Goal: Task Accomplishment & Management: Manage account settings

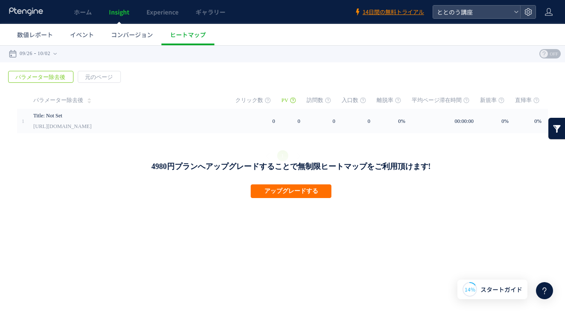
click at [36, 15] on icon at bounding box center [26, 11] width 35 height 9
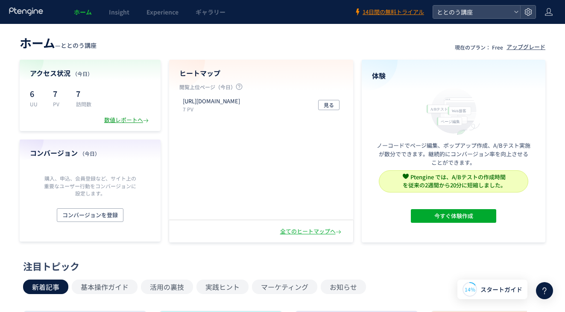
click at [122, 120] on div "数値レポートへ" at bounding box center [127, 120] width 46 height 8
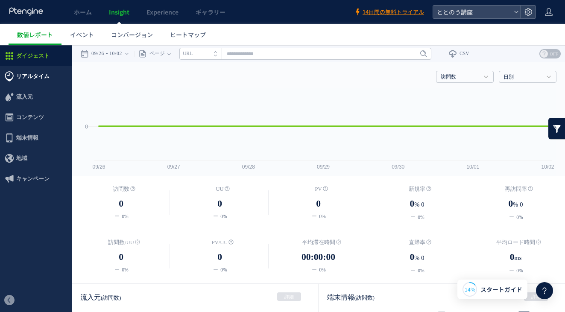
click at [20, 76] on span "リアルタイム" at bounding box center [32, 76] width 33 height 20
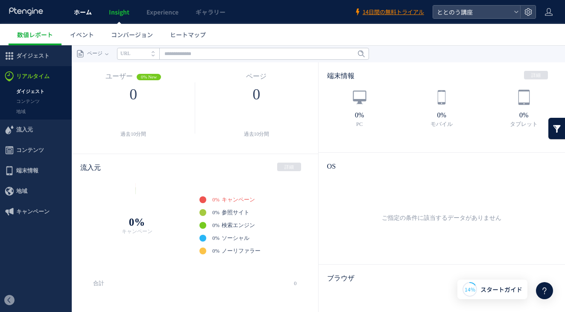
click at [86, 14] on span "ホーム" at bounding box center [83, 12] width 18 height 9
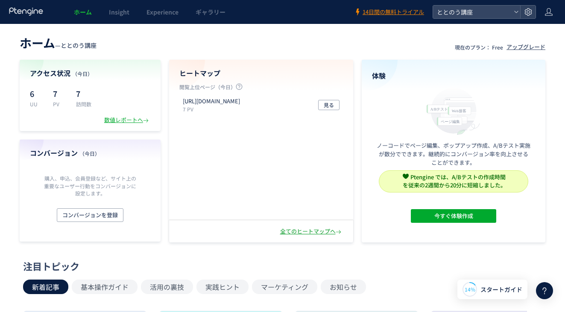
click at [312, 233] on div "全てのヒートマップへ" at bounding box center [311, 231] width 63 height 8
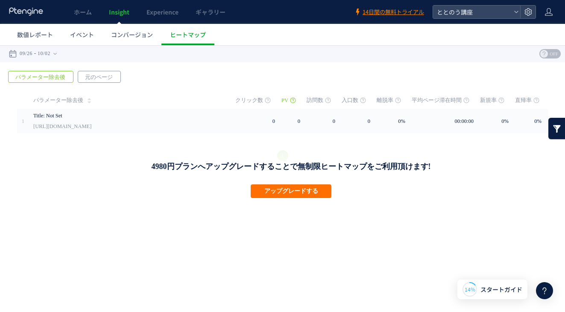
click at [93, 78] on span "元のページ" at bounding box center [98, 77] width 41 height 12
click at [55, 78] on span "パラメーター除去後" at bounding box center [41, 77] width 64 height 12
click at [101, 79] on span "元のページ" at bounding box center [98, 77] width 41 height 12
click at [180, 35] on span "ヒートマップ" at bounding box center [188, 34] width 36 height 9
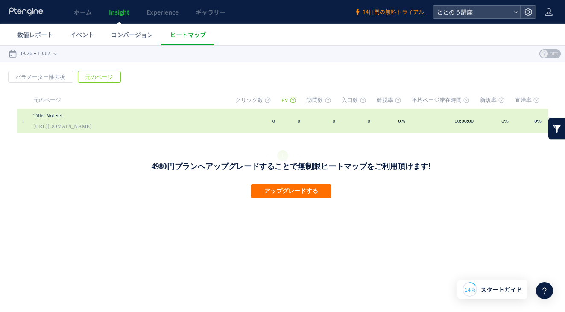
click at [105, 118] on link "Title: Not Set" at bounding box center [122, 116] width 179 height 10
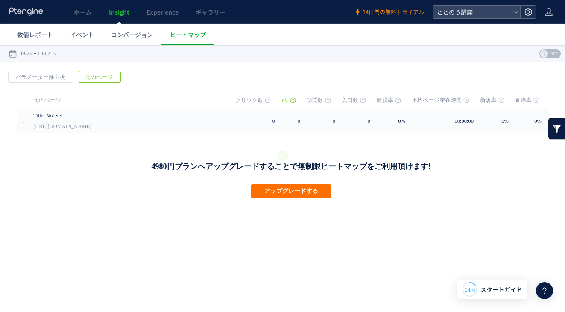
click at [527, 14] on icon at bounding box center [528, 12] width 9 height 9
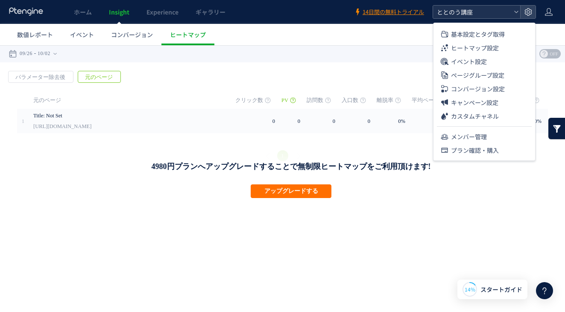
click at [514, 13] on icon at bounding box center [515, 11] width 5 height 5
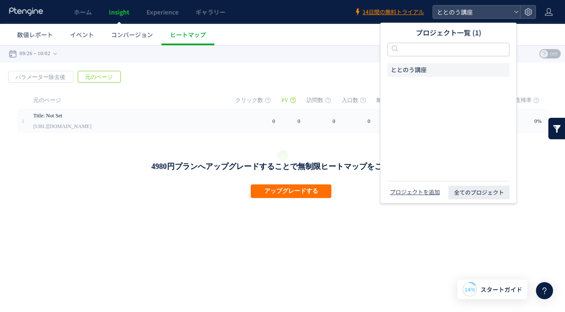
click at [473, 67] on li "ととのう講座" at bounding box center [448, 70] width 122 height 14
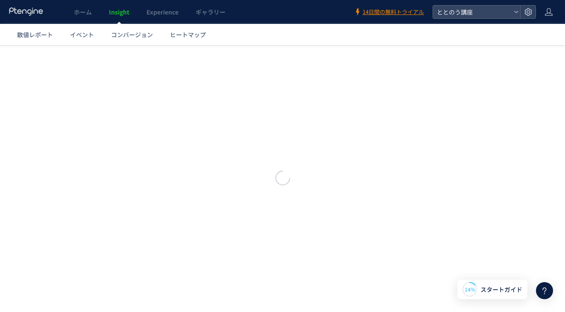
click at [34, 8] on icon at bounding box center [26, 11] width 35 height 9
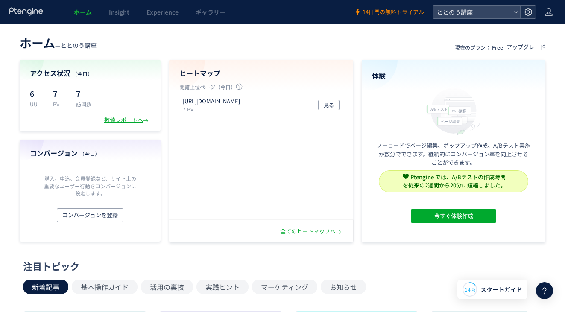
click at [524, 13] on icon at bounding box center [528, 12] width 9 height 9
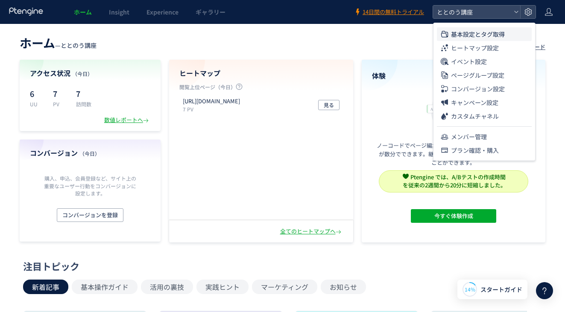
click at [482, 35] on span "基本設定とタグ取得" at bounding box center [478, 34] width 54 height 14
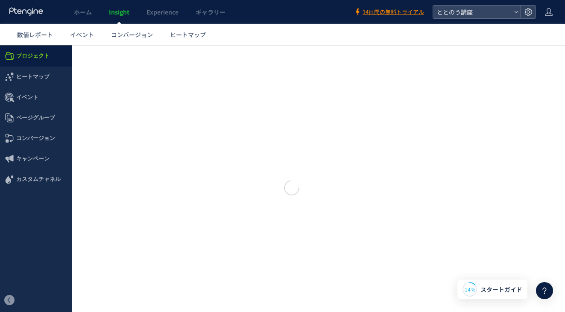
type input "******"
type input "**********"
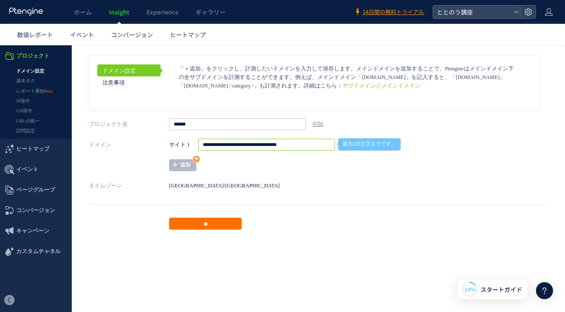
click at [254, 145] on input "**********" at bounding box center [266, 145] width 137 height 12
drag, startPoint x: 253, startPoint y: 144, endPoint x: 317, endPoint y: 143, distance: 64.0
click at [317, 143] on input "**********" at bounding box center [266, 145] width 137 height 12
click at [313, 164] on div "**********" at bounding box center [339, 155] width 341 height 32
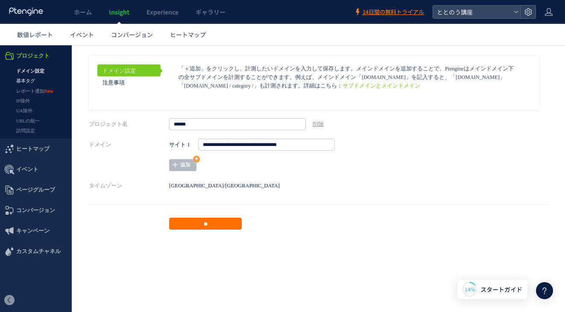
click at [33, 79] on link "基本タグ" at bounding box center [36, 81] width 72 height 10
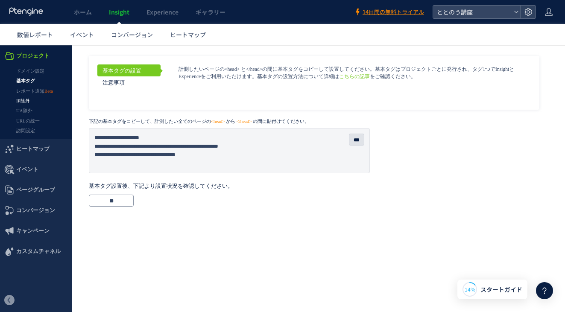
click at [26, 103] on link "IP除外" at bounding box center [36, 101] width 72 height 10
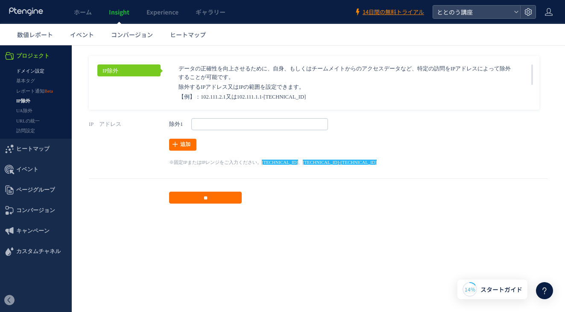
click at [38, 71] on link "ドメイン設定" at bounding box center [36, 71] width 72 height 10
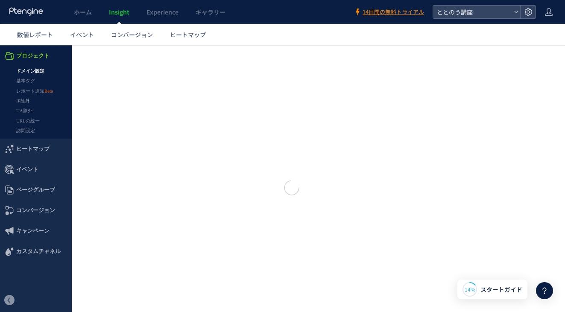
type input "******"
type input "**********"
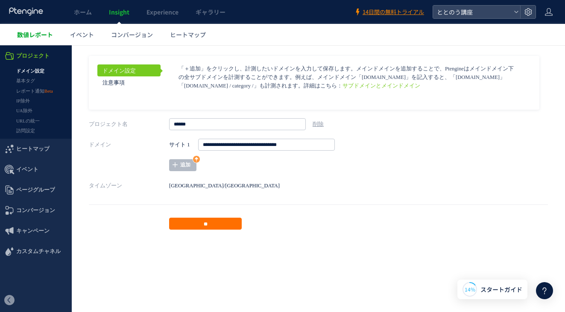
click at [39, 35] on span "数値レポート" at bounding box center [35, 34] width 36 height 9
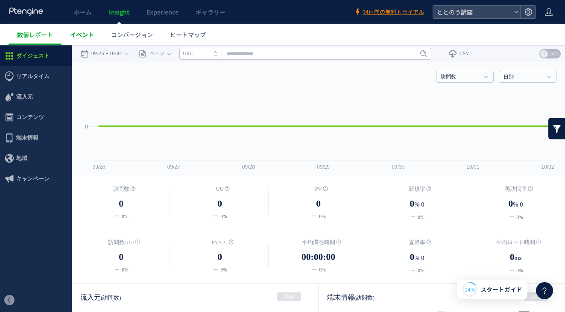
click at [90, 38] on span "イベント" at bounding box center [82, 34] width 24 height 9
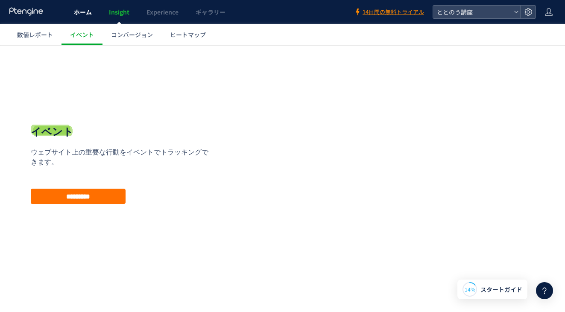
click at [82, 16] on span "ホーム" at bounding box center [83, 12] width 18 height 9
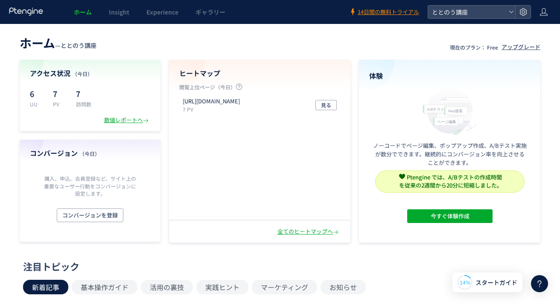
click at [29, 13] on icon at bounding box center [26, 11] width 35 height 9
click at [100, 99] on div "6 UU 7 PV 7 訪問数" at bounding box center [90, 97] width 120 height 21
click at [64, 67] on div "アクセス状況 （[DATE]） 6 UU 7 PV 7 訪問数 数値レポートへ" at bounding box center [90, 95] width 141 height 71
click at [88, 12] on span "ホーム" at bounding box center [83, 12] width 18 height 9
click at [75, 70] on span "（今日）" at bounding box center [82, 73] width 20 height 7
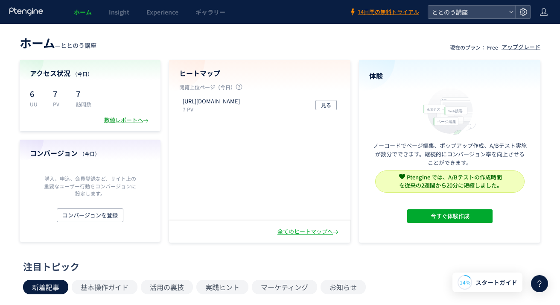
click at [116, 119] on div "数値レポートへ" at bounding box center [127, 120] width 46 height 8
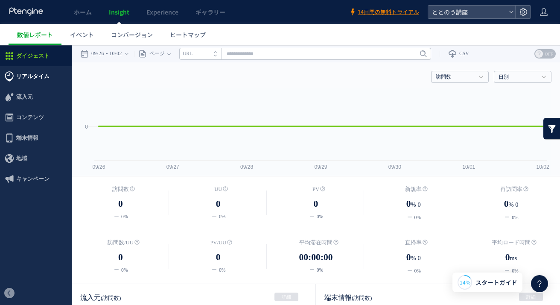
click at [39, 76] on span "リアルタイム" at bounding box center [32, 76] width 33 height 20
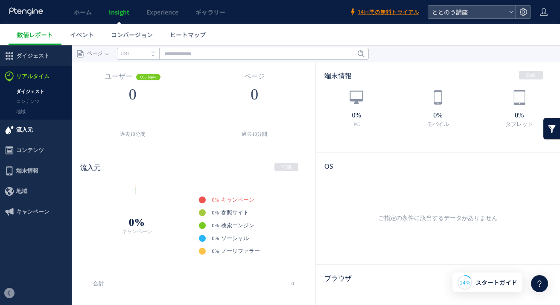
click at [26, 127] on span "流入元" at bounding box center [24, 129] width 17 height 20
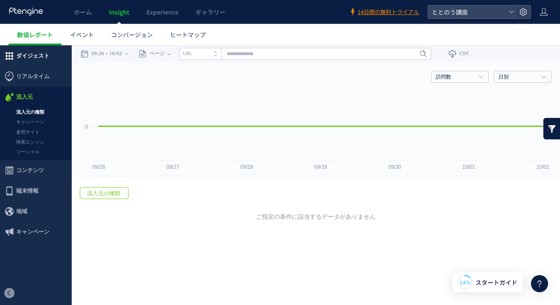
click at [40, 59] on span "ダイジェスト" at bounding box center [32, 56] width 33 height 20
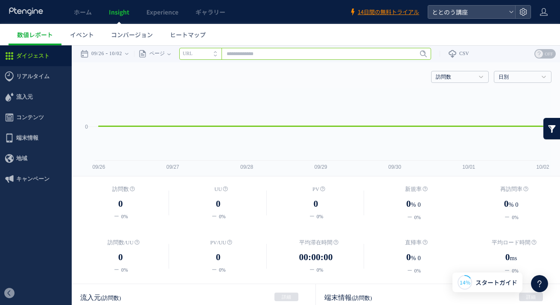
click at [238, 57] on input "text" at bounding box center [305, 54] width 252 height 12
click at [218, 56] on li "URL" at bounding box center [200, 54] width 42 height 12
click at [236, 56] on input "text" at bounding box center [305, 54] width 252 height 12
click at [221, 56] on span at bounding box center [217, 57] width 7 height 6
click at [524, 15] on icon at bounding box center [523, 12] width 9 height 9
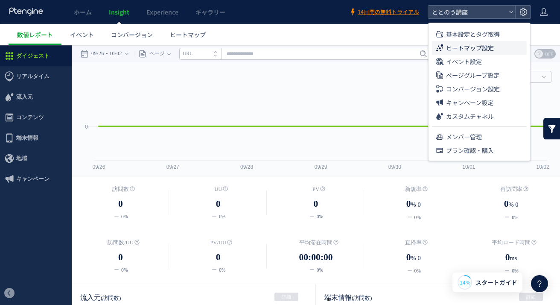
click at [478, 50] on span "ヒートマップ設定" at bounding box center [470, 48] width 48 height 14
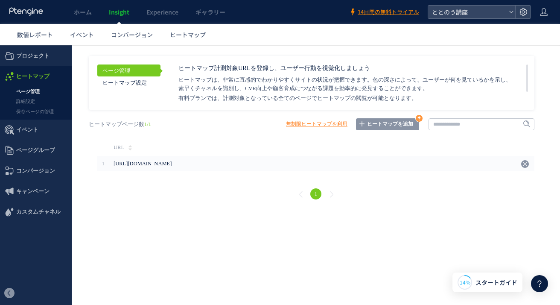
click at [362, 125] on icon at bounding box center [361, 123] width 7 height 7
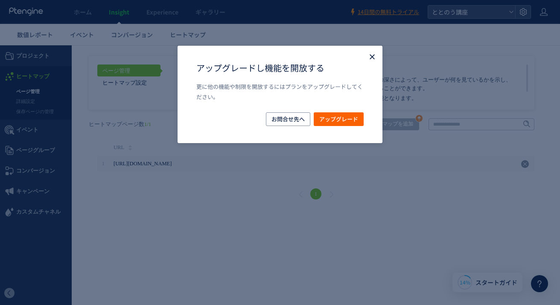
click at [371, 55] on icon "Close" at bounding box center [372, 56] width 9 height 9
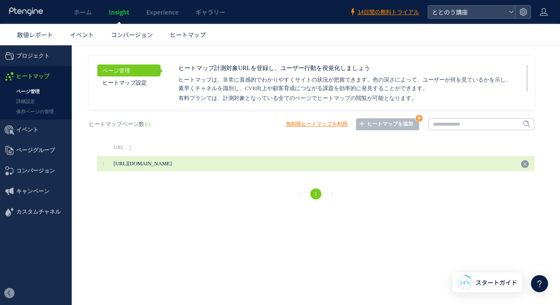
click at [172, 161] on span "[URL][DOMAIN_NAME]" at bounding box center [143, 163] width 58 height 6
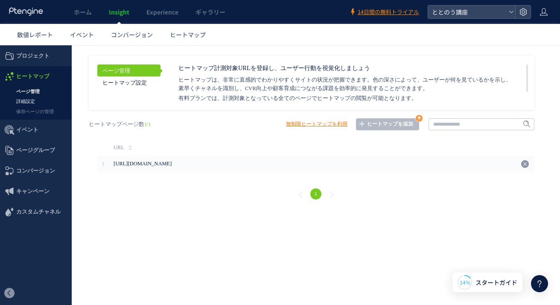
click at [32, 104] on link "詳細設定" at bounding box center [36, 101] width 72 height 10
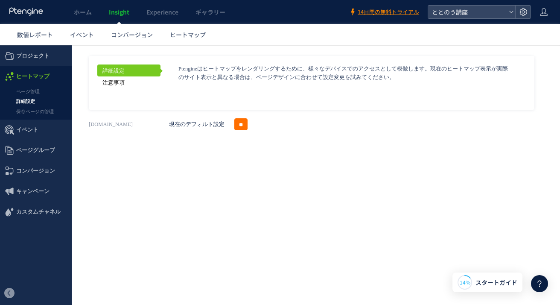
click at [118, 81] on link "注意事項" at bounding box center [128, 82] width 63 height 12
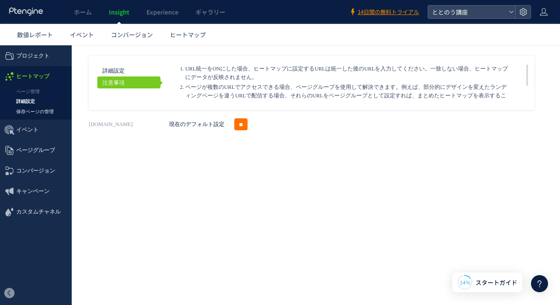
click at [41, 113] on link "保存ページの管理" at bounding box center [36, 112] width 72 height 10
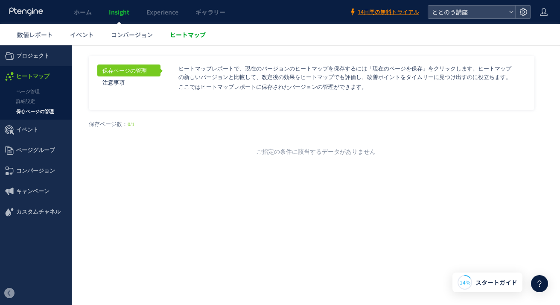
click at [187, 33] on span "ヒートマップ" at bounding box center [188, 34] width 36 height 9
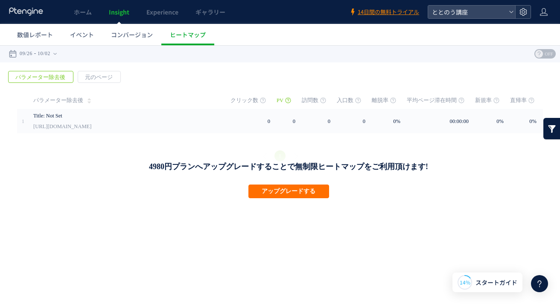
click at [524, 16] on div at bounding box center [522, 12] width 15 height 13
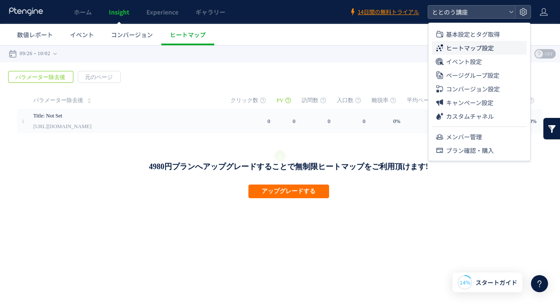
click at [487, 49] on span "ヒートマップ設定" at bounding box center [470, 48] width 48 height 14
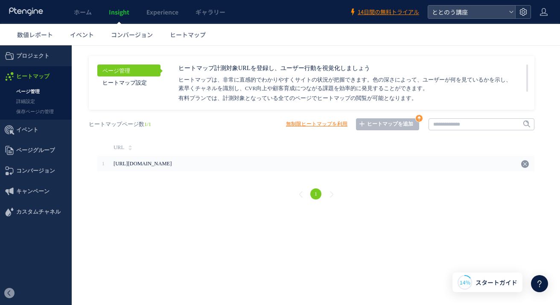
click at [527, 16] on icon at bounding box center [523, 12] width 9 height 9
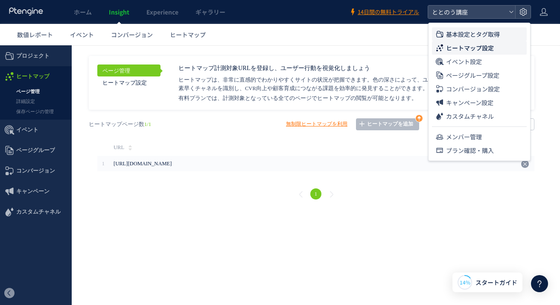
click at [501, 36] on li "基本設定とタグ取得" at bounding box center [479, 34] width 95 height 14
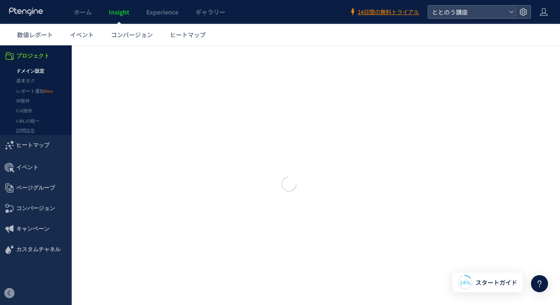
type input "******"
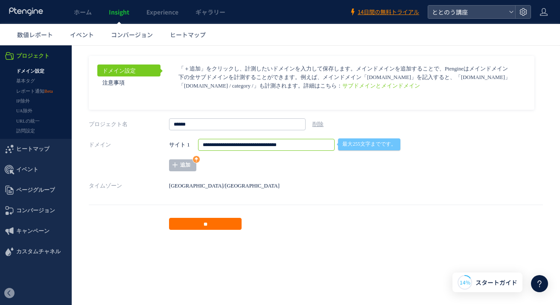
click at [257, 145] on input "**********" at bounding box center [266, 145] width 137 height 12
drag, startPoint x: 255, startPoint y: 145, endPoint x: 335, endPoint y: 148, distance: 80.7
click at [335, 148] on div "**********" at bounding box center [339, 145] width 341 height 12
type input "**********"
click at [229, 225] on input "**" at bounding box center [205, 224] width 73 height 12
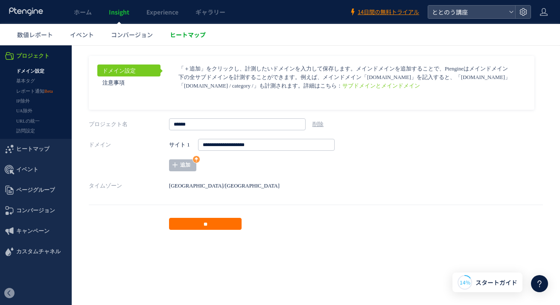
click at [180, 35] on span "ヒートマップ" at bounding box center [188, 34] width 36 height 9
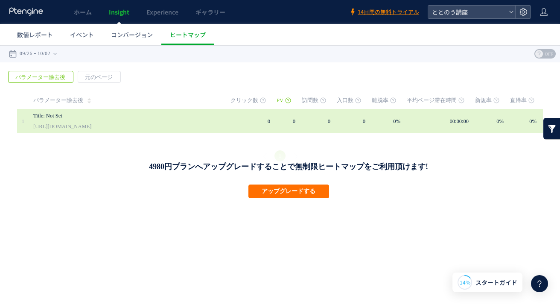
click at [66, 118] on link "Title: Not Set" at bounding box center [122, 116] width 179 height 10
